Goal: Check status

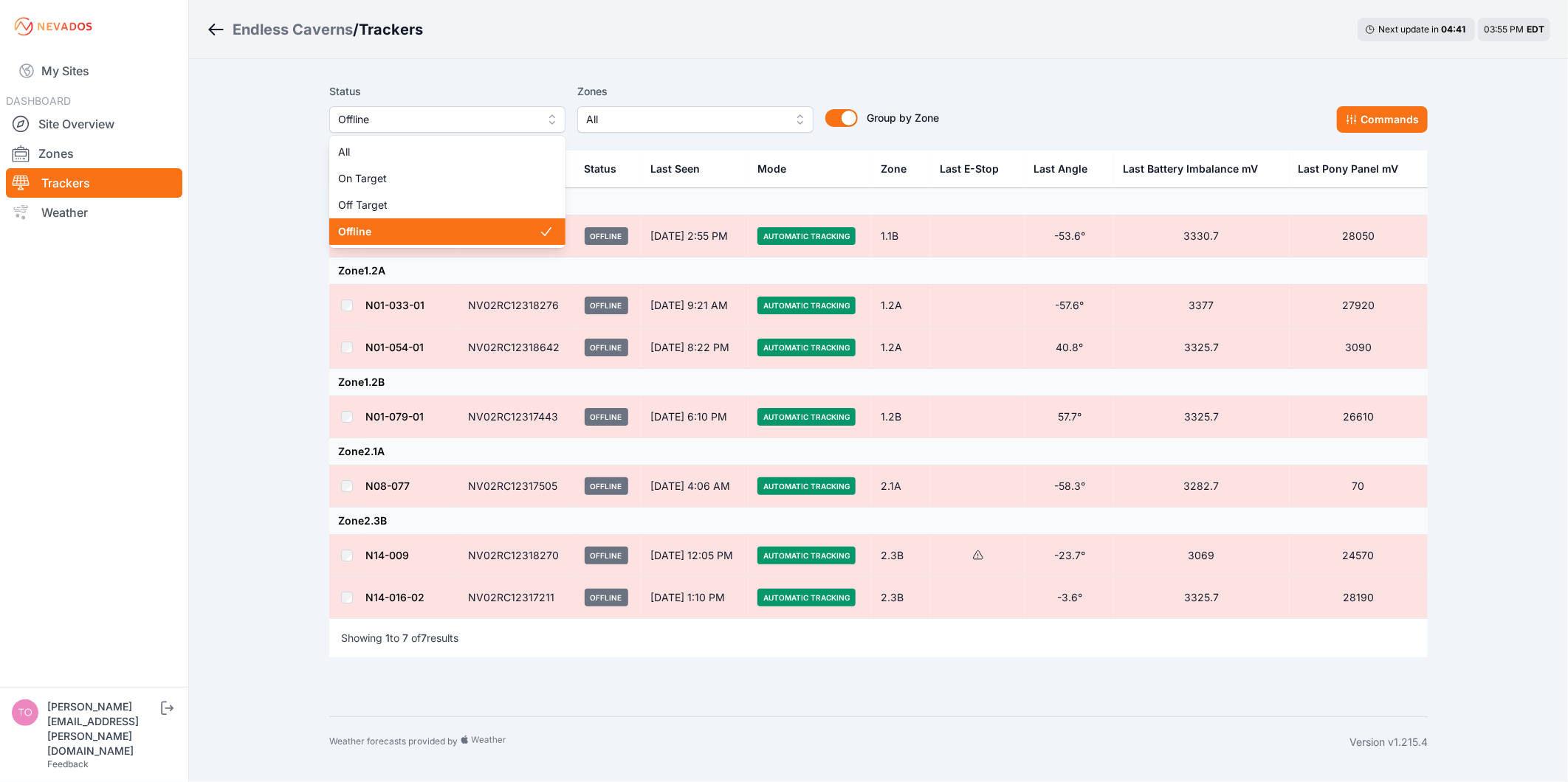
click at [507, 114] on span "Offline" at bounding box center [437, 119] width 198 height 18
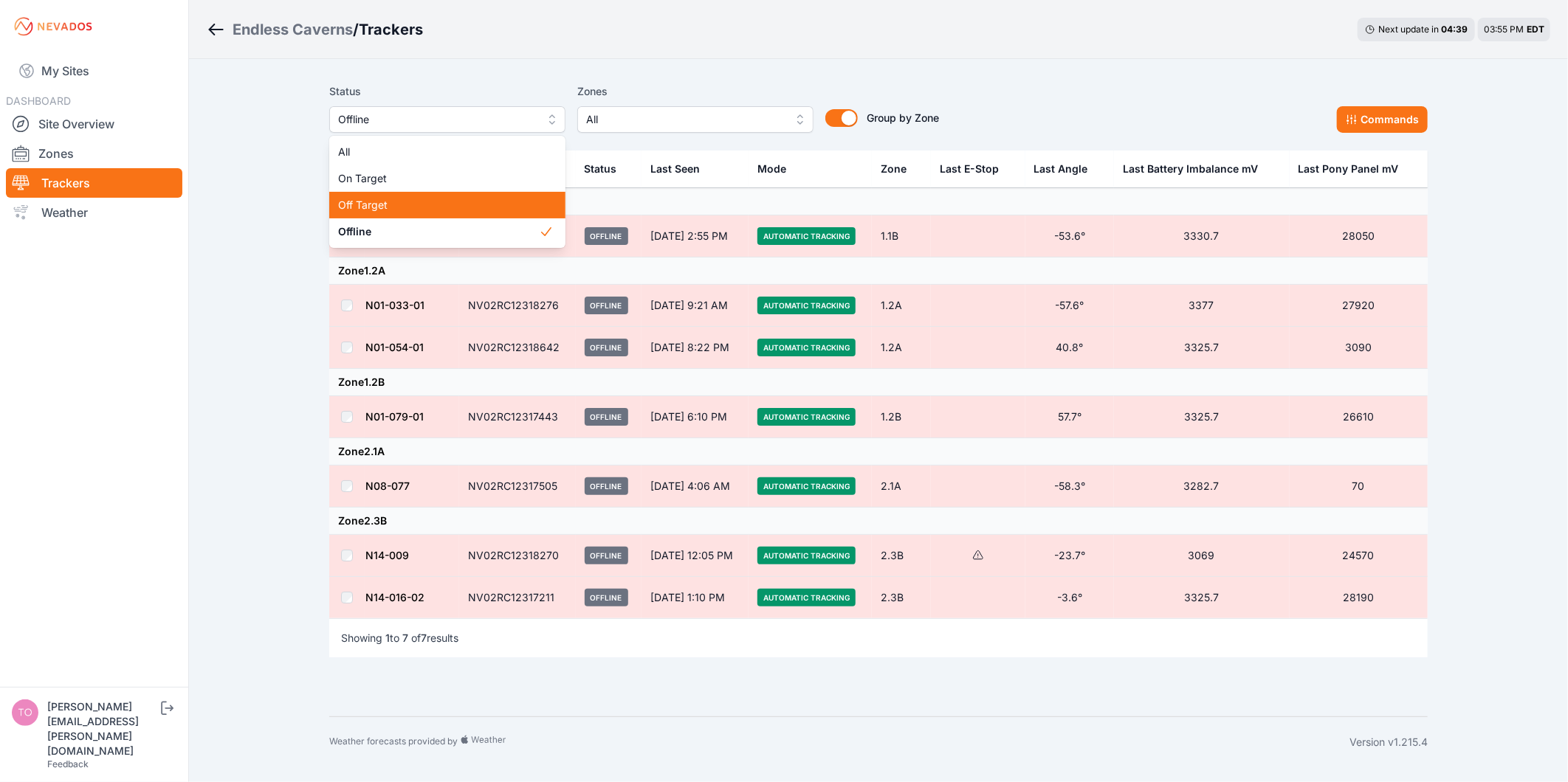
click at [454, 200] on span "Off Target" at bounding box center [439, 205] width 201 height 15
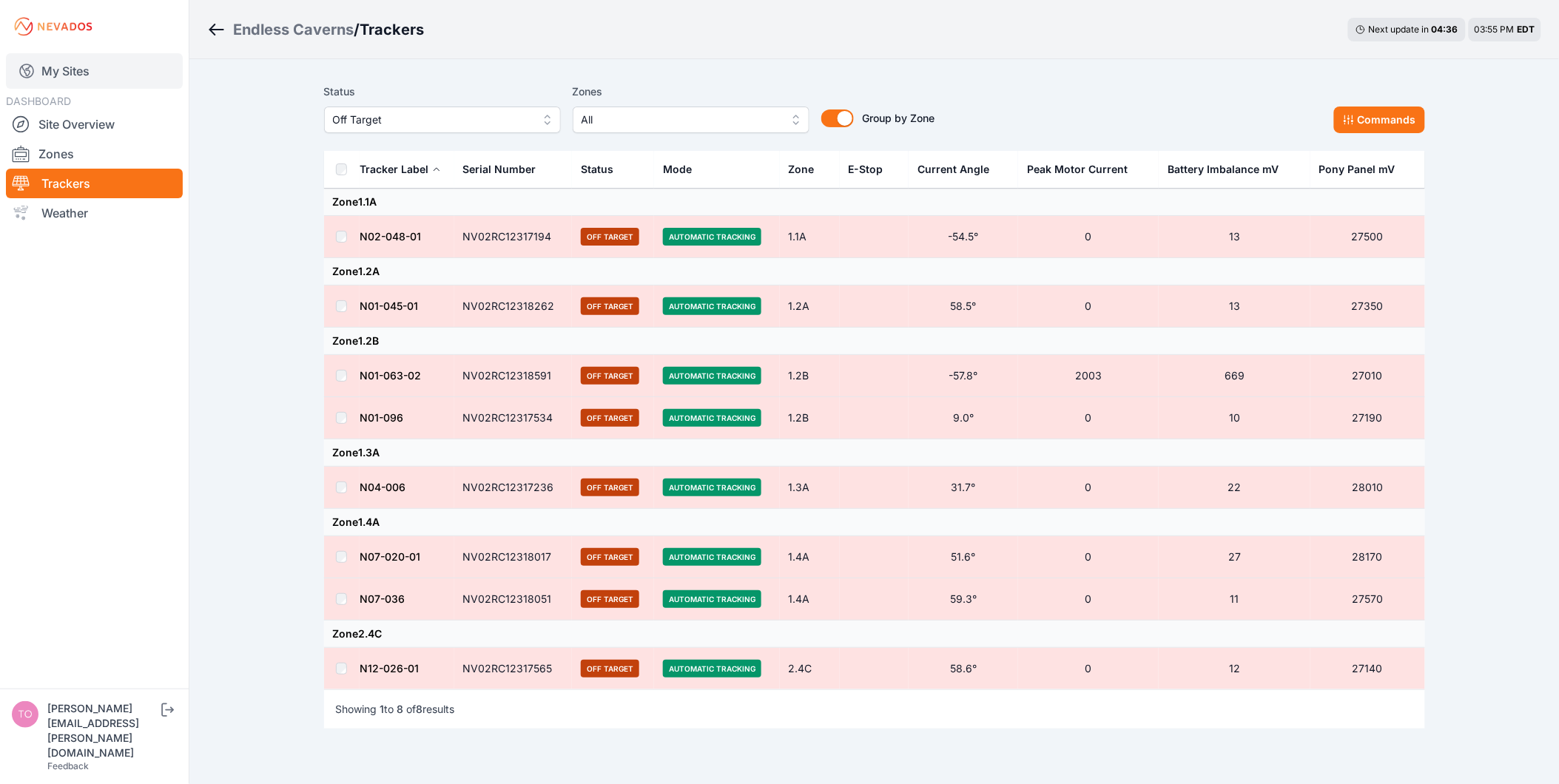
click at [67, 74] on link "My Sites" at bounding box center [94, 71] width 177 height 35
